Goal: Information Seeking & Learning: Find specific fact

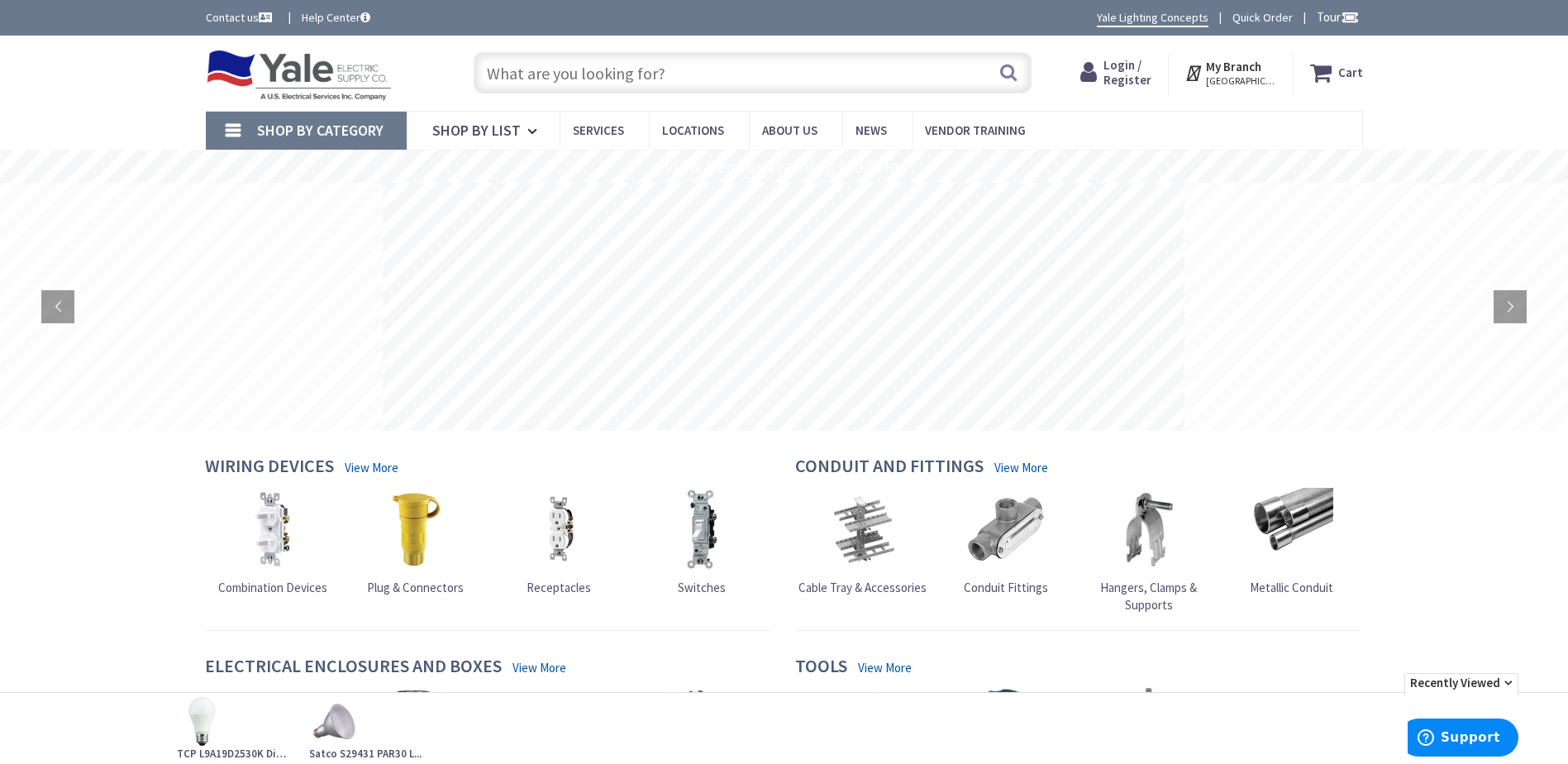
click at [561, 79] on input "text" at bounding box center [752, 72] width 558 height 41
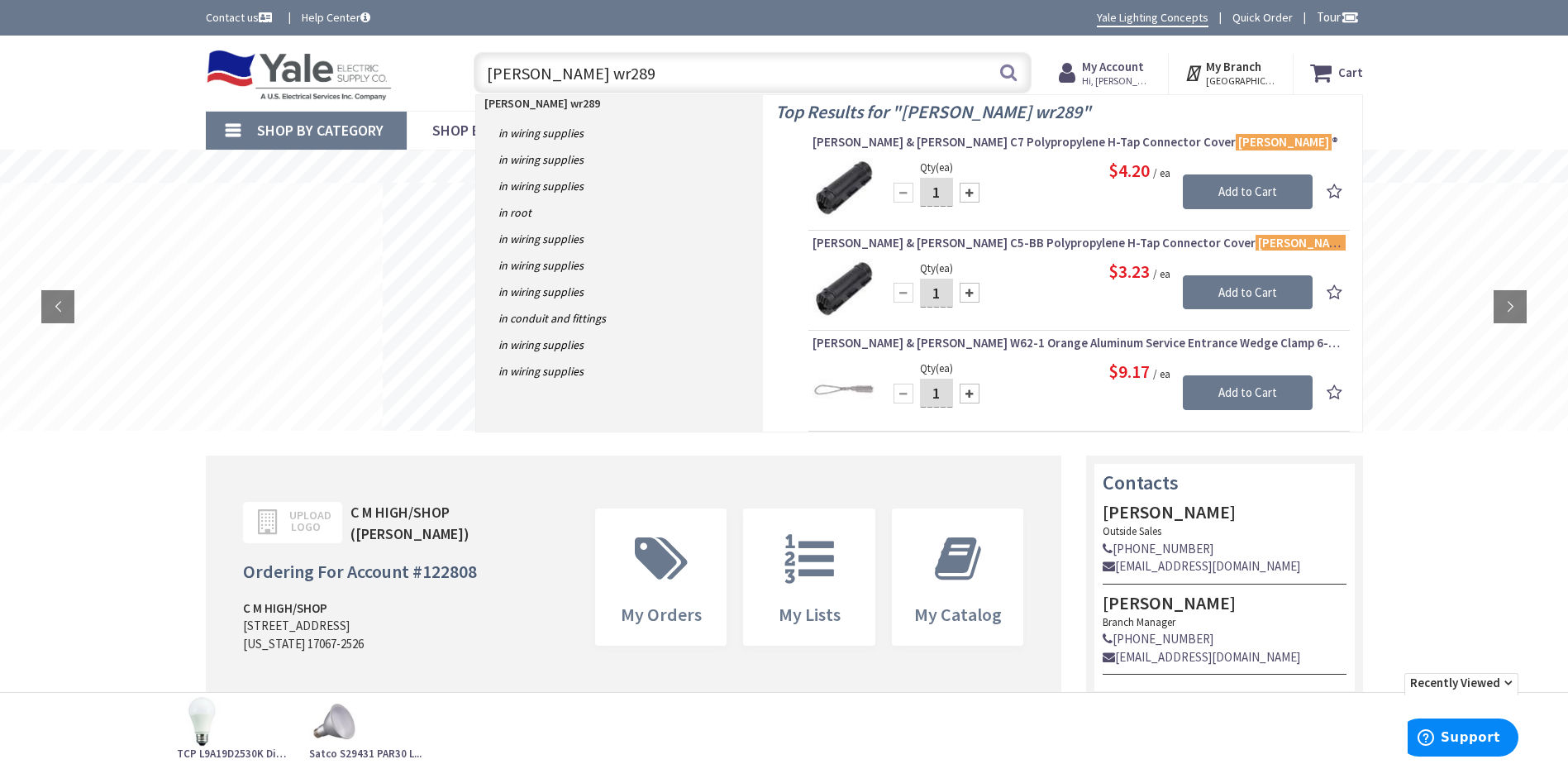
drag, startPoint x: 554, startPoint y: 79, endPoint x: 421, endPoint y: 69, distance: 133.4
click at [421, 69] on div "Toggle Nav [PERSON_NAME] wr289 [PERSON_NAME] wr289 Search Cart My Cart Close" at bounding box center [784, 73] width 1181 height 56
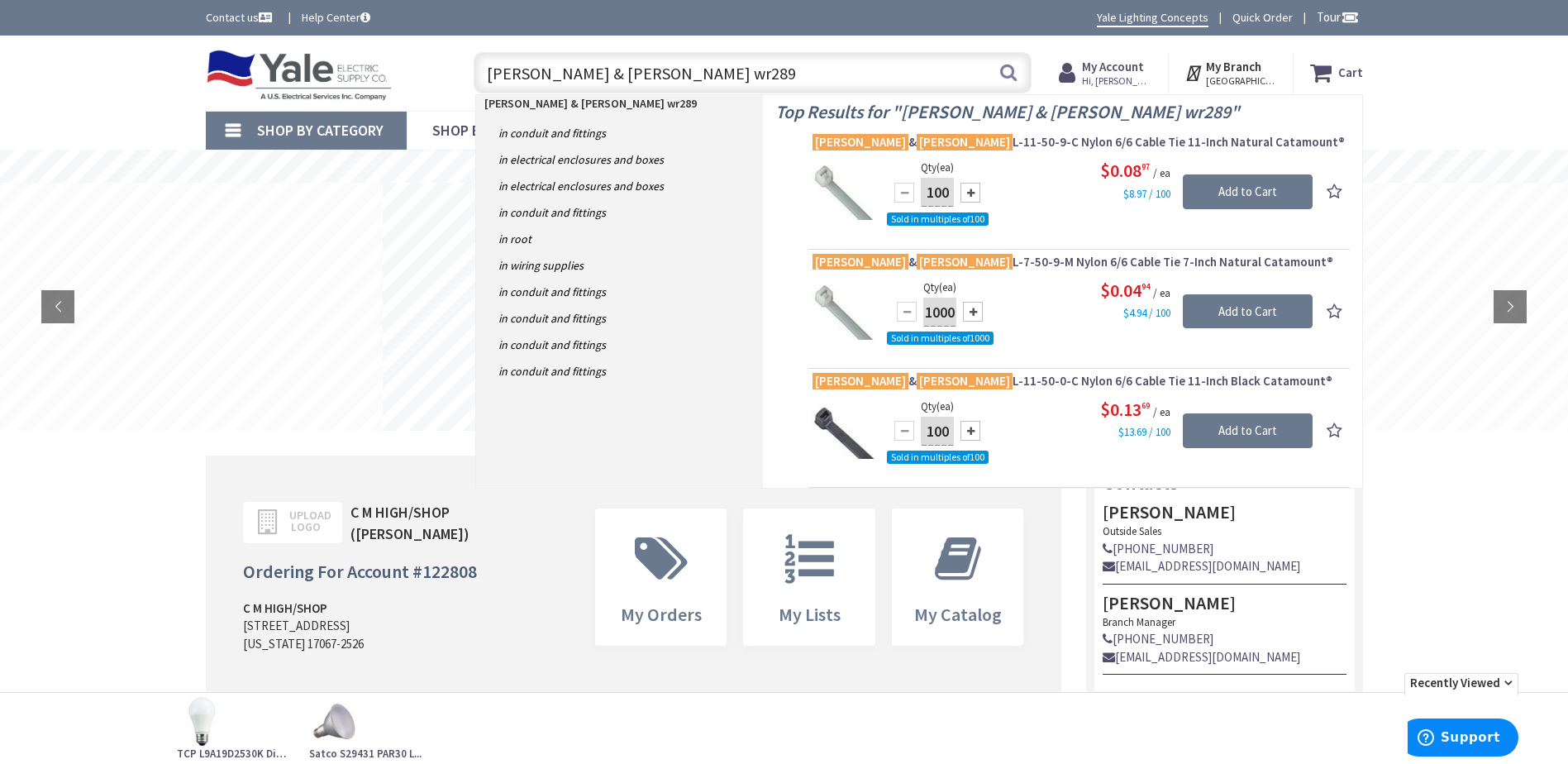
drag, startPoint x: 694, startPoint y: 60, endPoint x: 316, endPoint y: 64, distance: 378.0
click at [316, 64] on div "Toggle Nav [PERSON_NAME] & [PERSON_NAME] wr289 [PERSON_NAME] & [PERSON_NAME] wr…" at bounding box center [784, 73] width 1181 height 56
type input "[PERSON_NAME] h-tap"
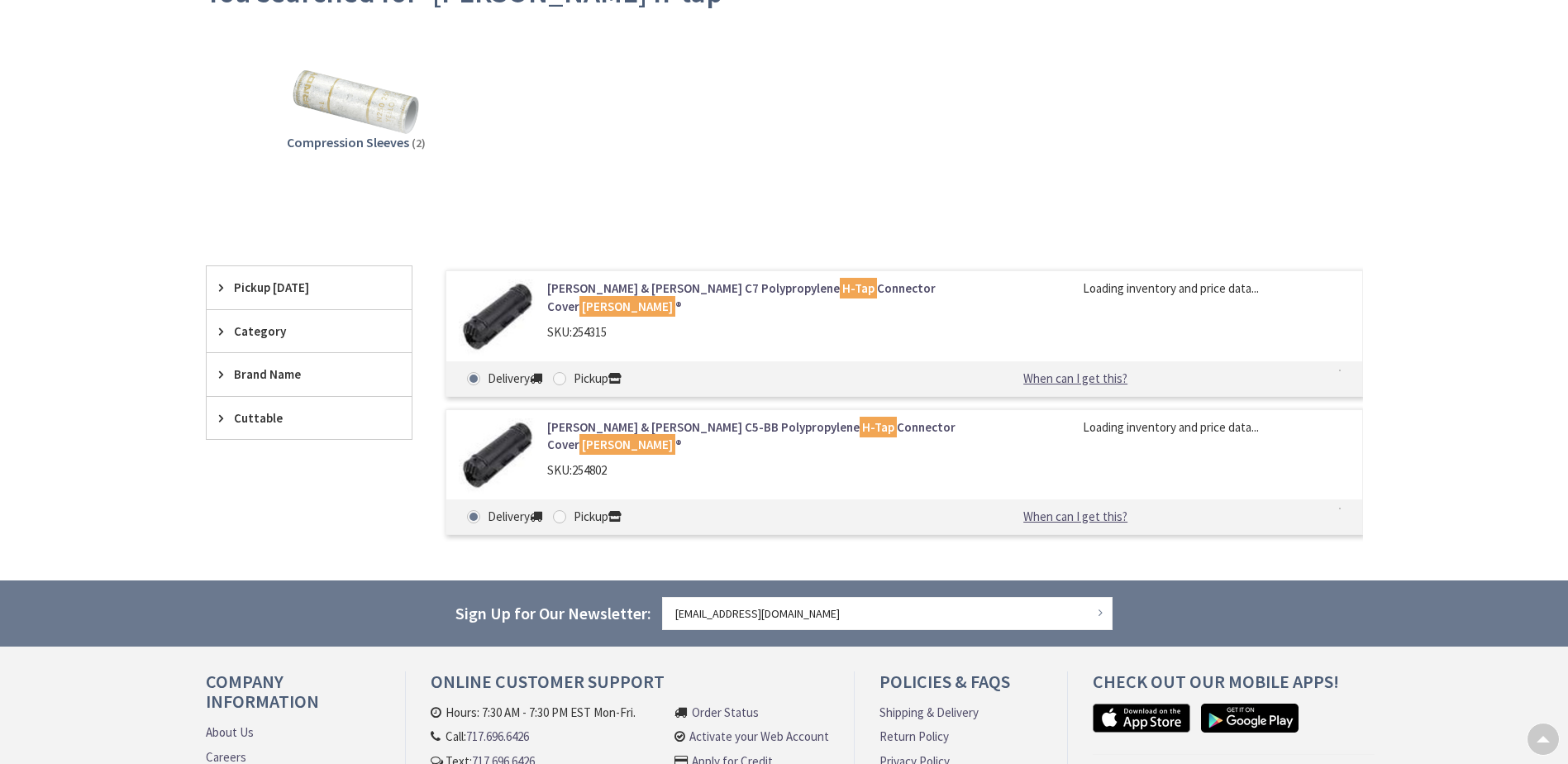
scroll to position [248, 0]
